Goal: Task Accomplishment & Management: Manage account settings

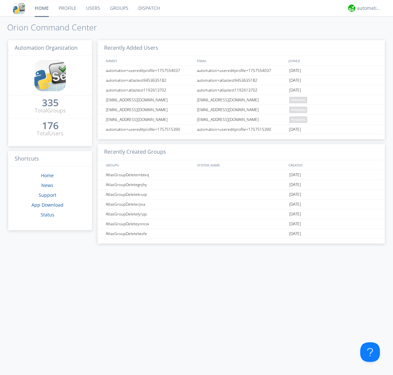
click at [93, 8] on link "Users" at bounding box center [93, 8] width 24 height 16
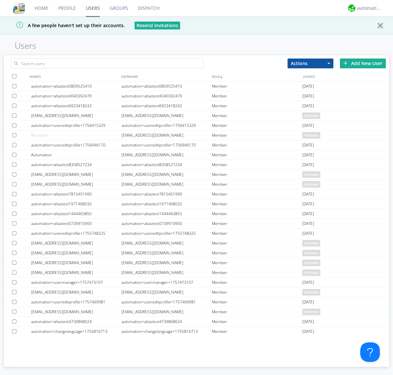
click at [362, 63] on div "Add New User" at bounding box center [363, 64] width 46 height 10
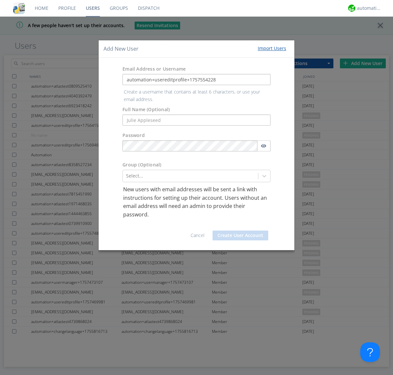
type input "automation+usereditprofile+1757554228"
click at [240, 231] on button "Create User Account" at bounding box center [240, 236] width 56 height 10
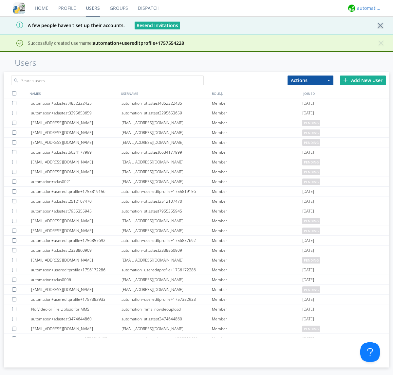
click at [367, 8] on div "automation+atlas" at bounding box center [369, 8] width 25 height 7
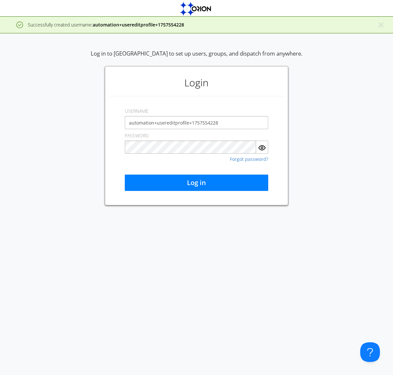
type input "automation+usereditprofile+1757554228"
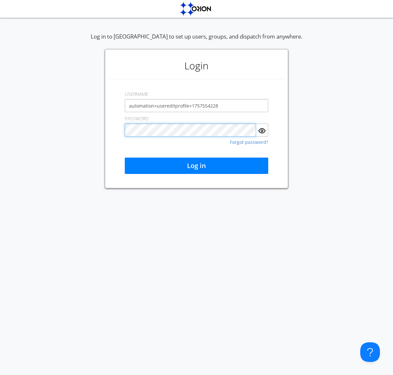
click at [196, 166] on button "Log in" at bounding box center [196, 166] width 143 height 16
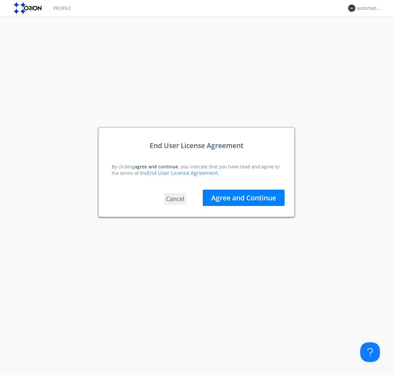
click at [243, 198] on button "Agree and Continue" at bounding box center [243, 198] width 82 height 16
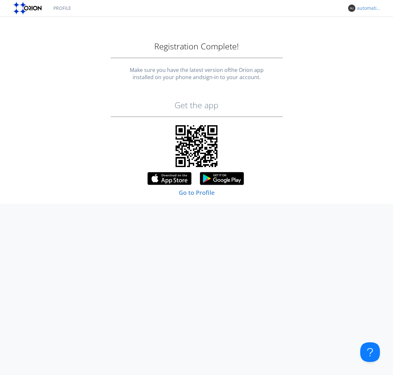
click at [367, 8] on div "automation+usereditprofile+1757554228" at bounding box center [369, 8] width 25 height 7
click at [372, 34] on div "Log Out" at bounding box center [372, 35] width 34 height 12
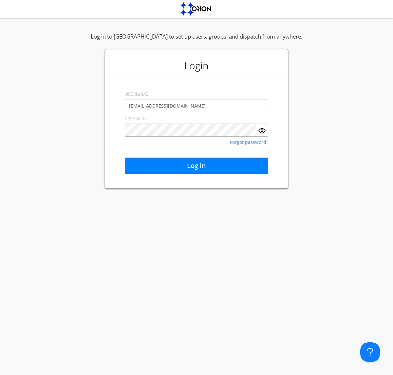
type input "[EMAIL_ADDRESS][DOMAIN_NAME]"
click at [196, 166] on button "Log in" at bounding box center [196, 166] width 143 height 16
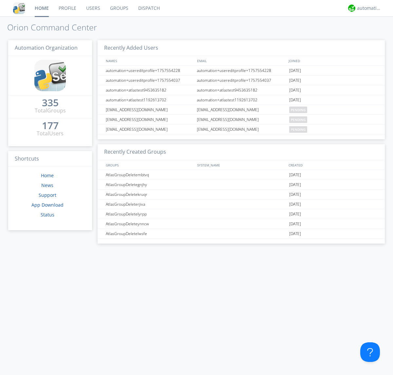
click at [93, 8] on link "Users" at bounding box center [93, 8] width 24 height 16
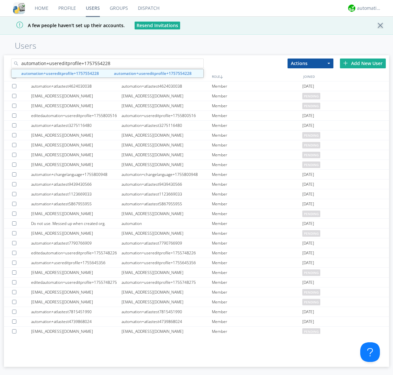
type input "automation+usereditprofile+1757554228"
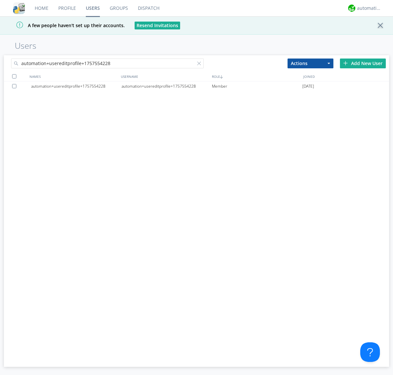
click at [166, 86] on div "automation+usereditprofile+1757554228" at bounding box center [166, 86] width 90 height 10
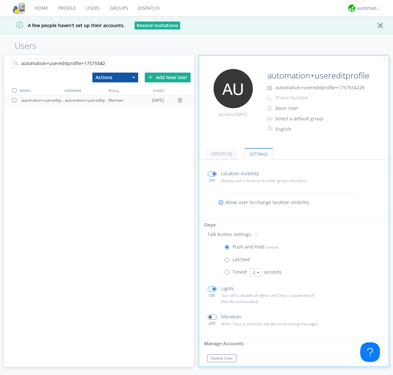
click at [225, 367] on button "Reset Password" at bounding box center [225, 371] width 36 height 8
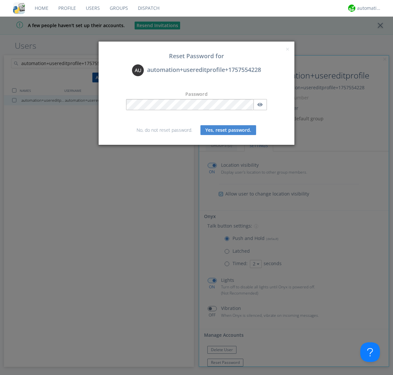
click at [228, 130] on button "Yes, reset password." at bounding box center [228, 130] width 56 height 10
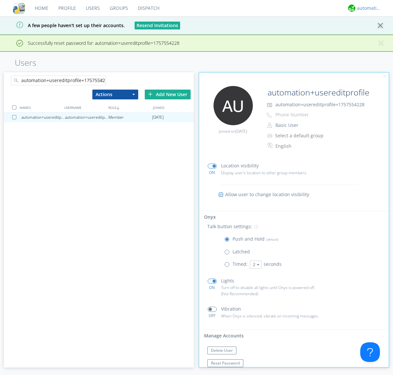
click at [367, 8] on div "automation+atlas" at bounding box center [369, 8] width 25 height 7
click at [372, 34] on div "Log Out" at bounding box center [372, 35] width 34 height 12
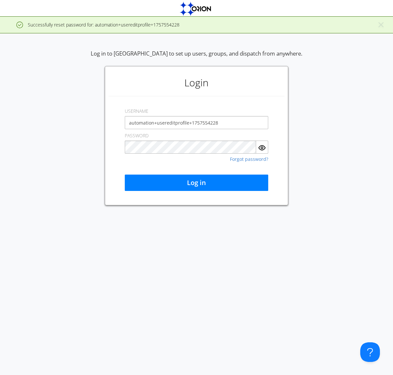
type input "automation+usereditprofile+1757554228"
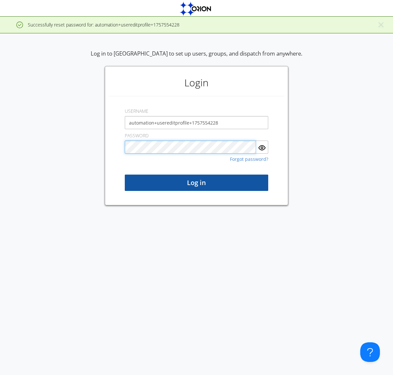
click at [196, 183] on button "Log in" at bounding box center [196, 183] width 143 height 16
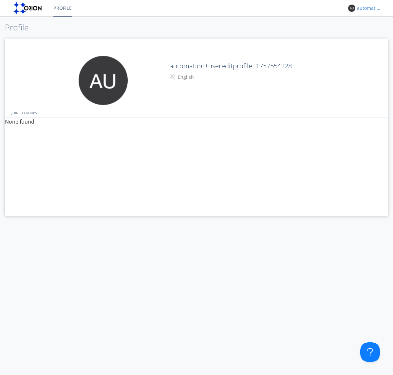
click at [367, 8] on div "automation+usereditprofile+1757554228" at bounding box center [369, 8] width 25 height 7
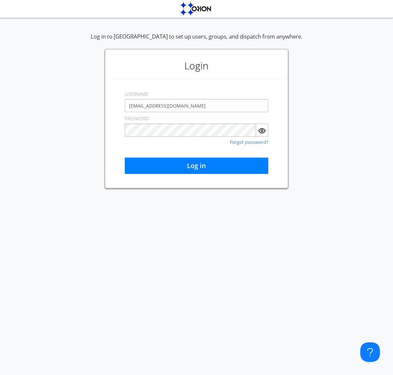
type input "[EMAIL_ADDRESS][DOMAIN_NAME]"
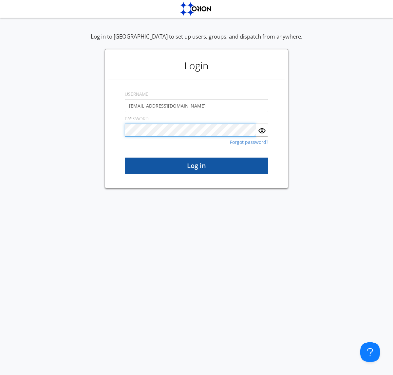
click at [196, 166] on button "Log in" at bounding box center [196, 166] width 143 height 16
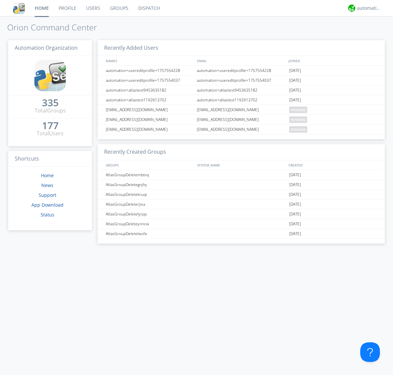
click at [93, 8] on link "Users" at bounding box center [93, 8] width 24 height 16
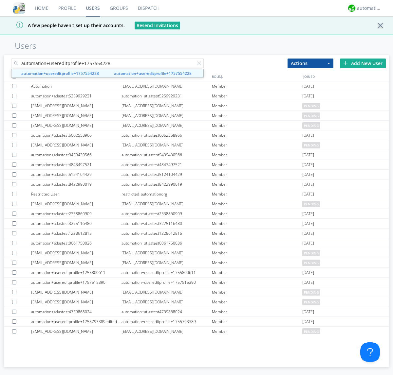
type input "automation+usereditprofile+1757554228"
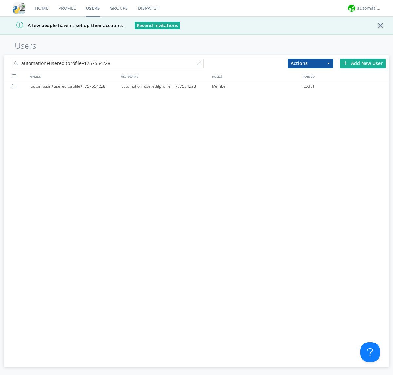
click at [15, 86] on div at bounding box center [15, 86] width 7 height 4
click at [310, 63] on button "Actions" at bounding box center [310, 64] width 46 height 10
click at [0, 0] on link "Delete User" at bounding box center [0, 0] width 0 height 0
